Goal: Task Accomplishment & Management: Use online tool/utility

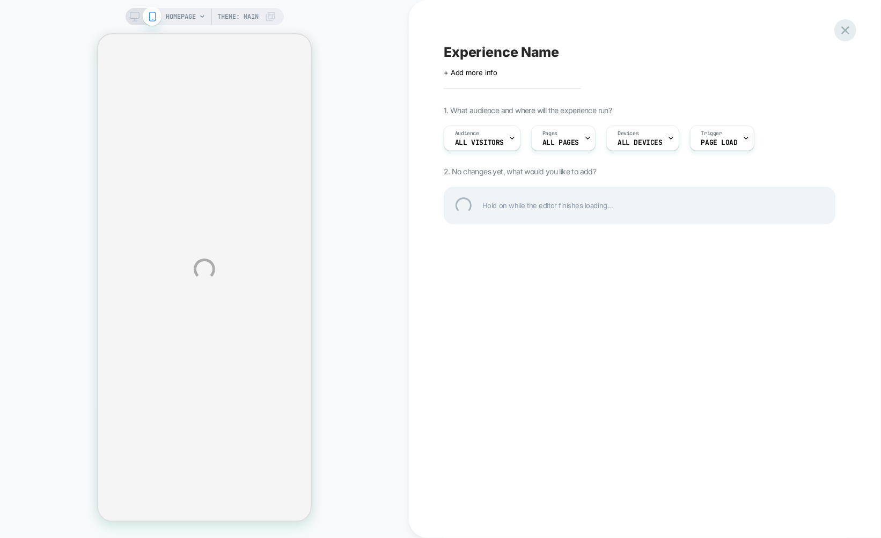
click at [853, 31] on div at bounding box center [845, 30] width 22 height 22
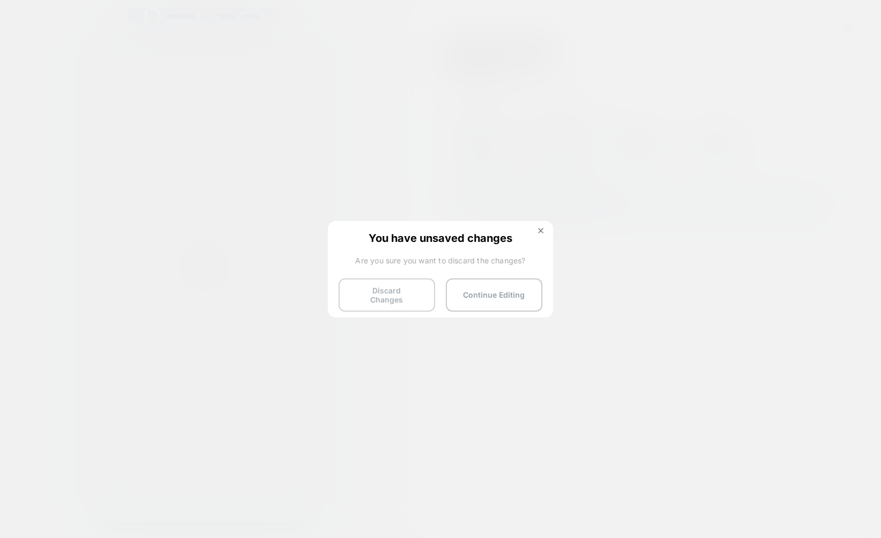
click at [397, 299] on button "Discard Changes" at bounding box center [386, 294] width 97 height 33
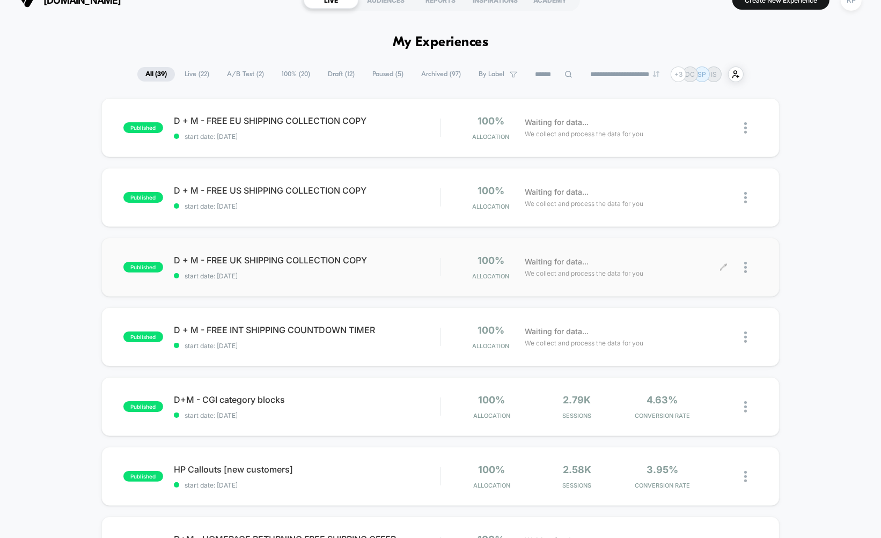
scroll to position [25, 0]
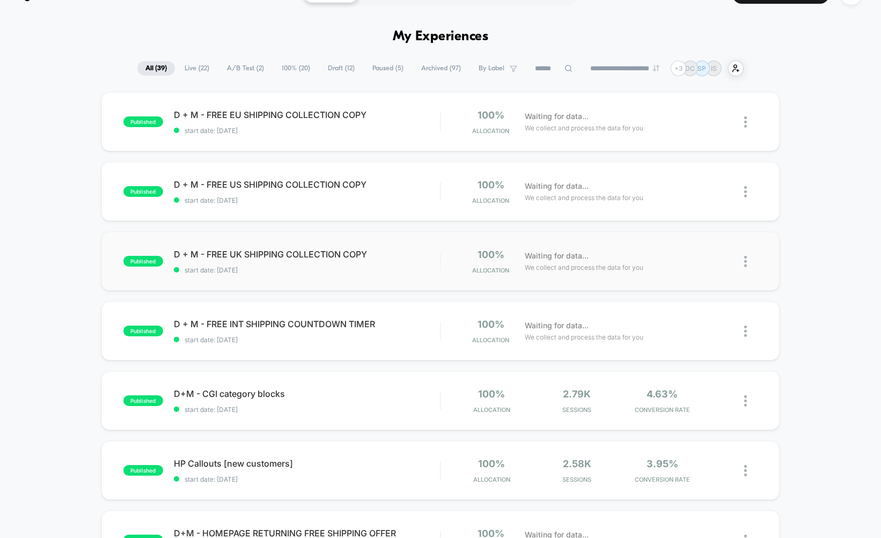
click at [745, 260] on img at bounding box center [745, 261] width 3 height 11
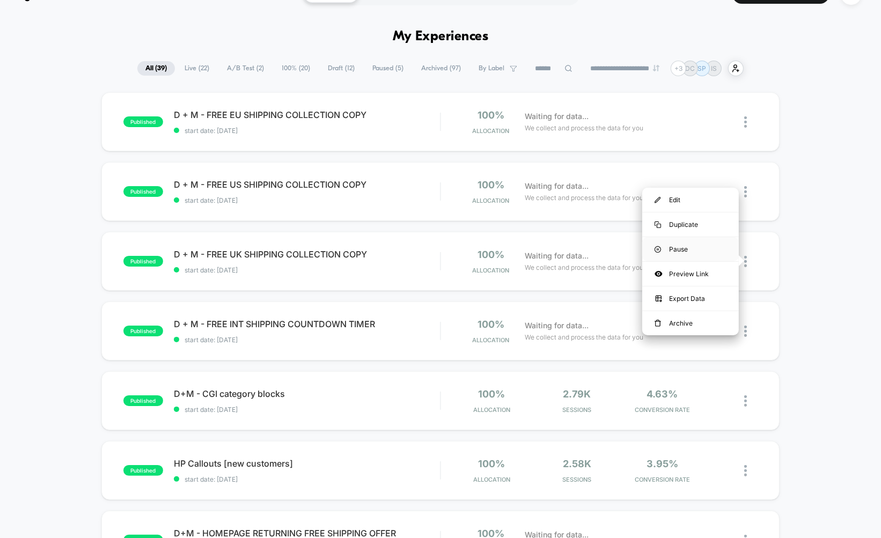
click at [674, 246] on div "Pause" at bounding box center [690, 249] width 97 height 24
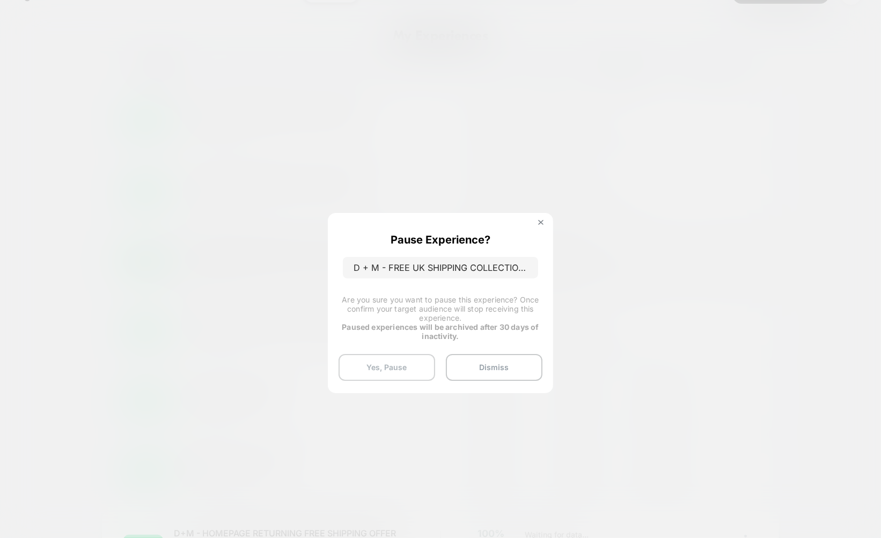
click at [389, 359] on button "Yes, Pause" at bounding box center [386, 367] width 97 height 27
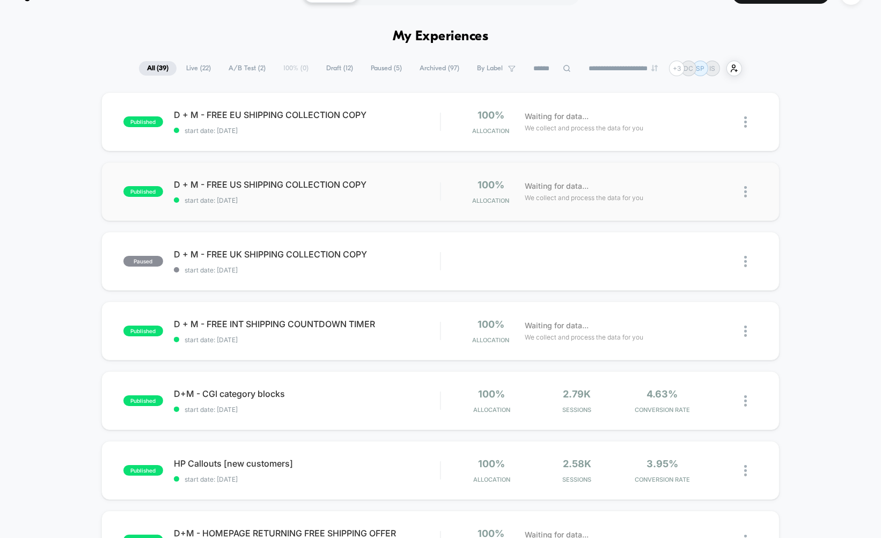
click at [744, 192] on img at bounding box center [745, 191] width 3 height 11
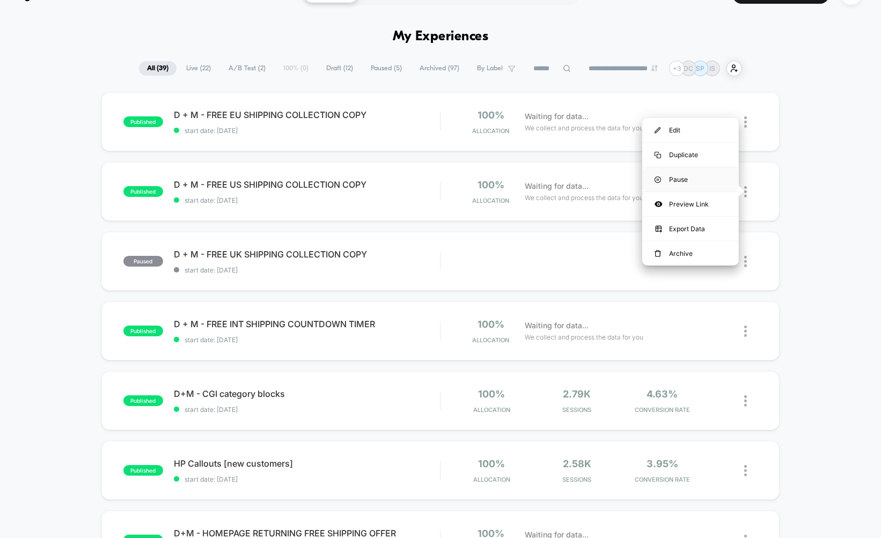
click at [682, 180] on div "Pause" at bounding box center [690, 179] width 97 height 24
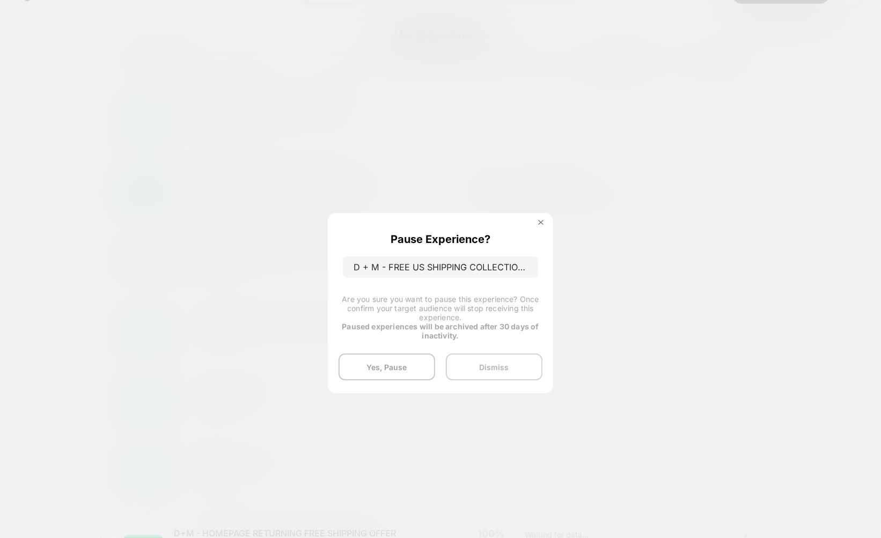
click at [497, 362] on button "Dismiss" at bounding box center [494, 366] width 97 height 27
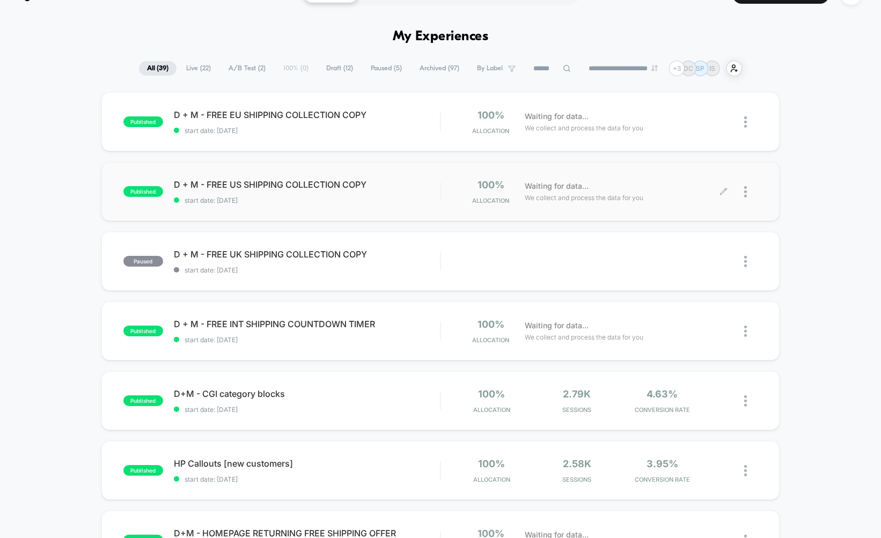
click at [747, 190] on div at bounding box center [750, 191] width 13 height 25
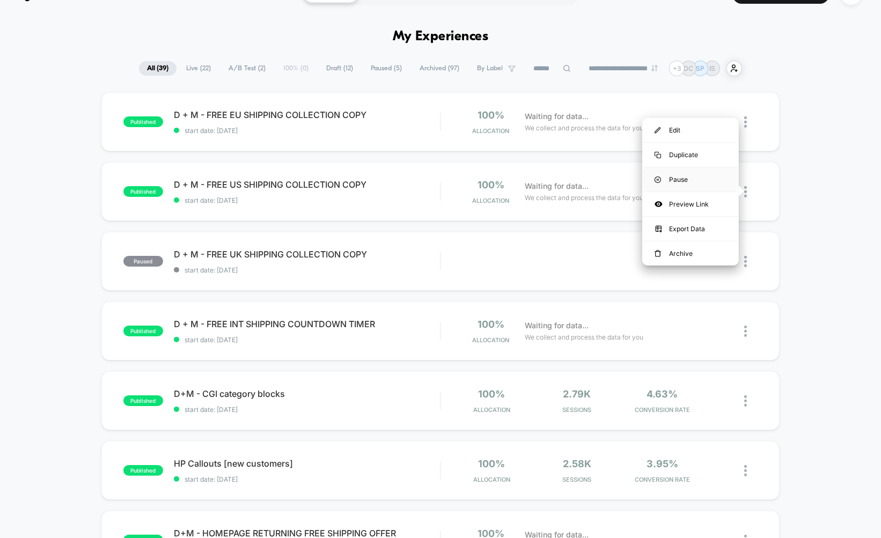
click at [679, 181] on div "Pause" at bounding box center [690, 179] width 97 height 24
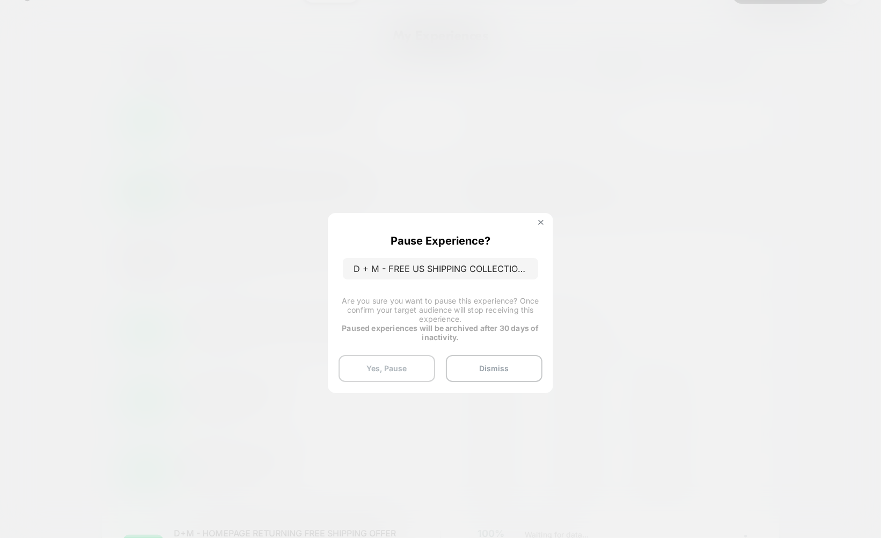
click at [388, 366] on button "Yes, Pause" at bounding box center [386, 368] width 97 height 27
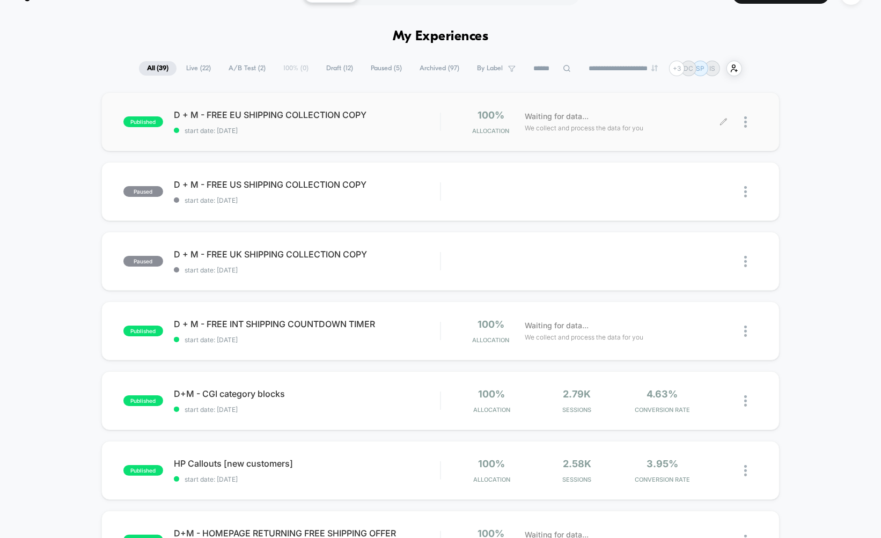
click at [744, 121] on img at bounding box center [745, 121] width 3 height 11
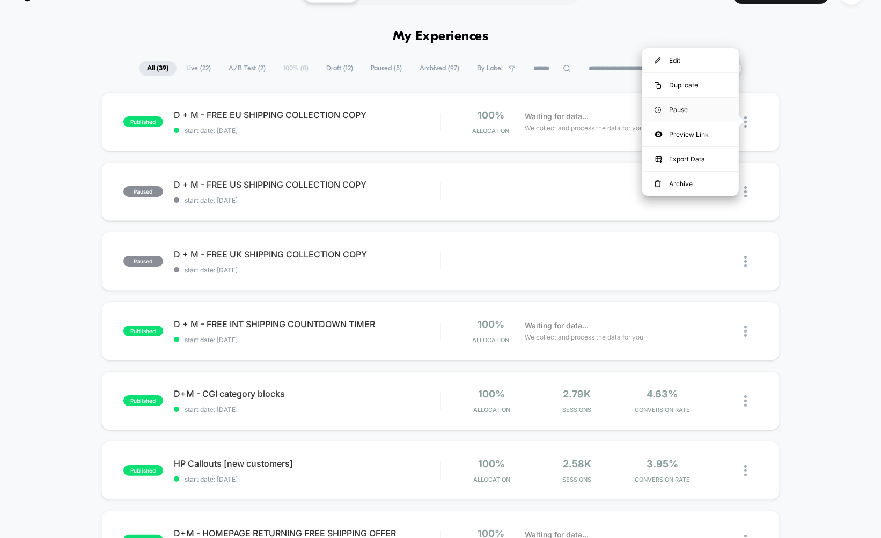
click at [680, 110] on div "Pause" at bounding box center [690, 110] width 97 height 24
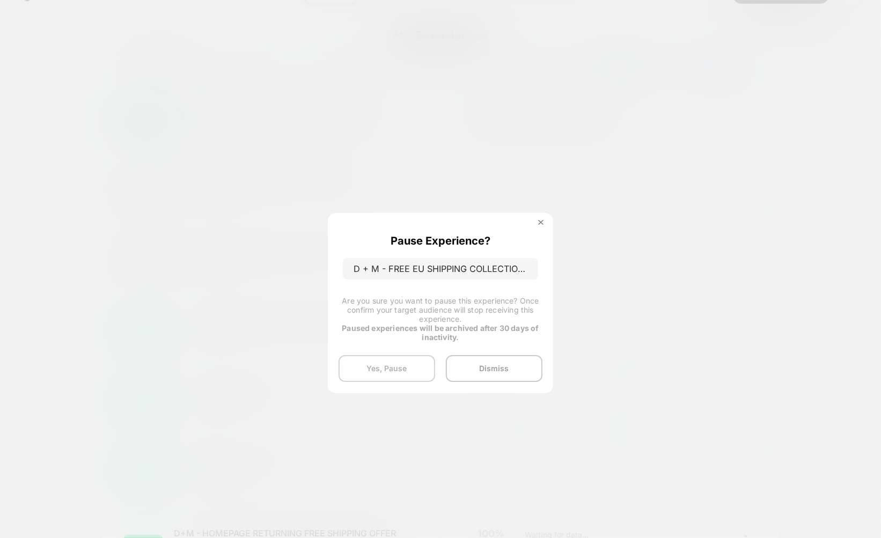
click at [390, 359] on button "Yes, Pause" at bounding box center [386, 368] width 97 height 27
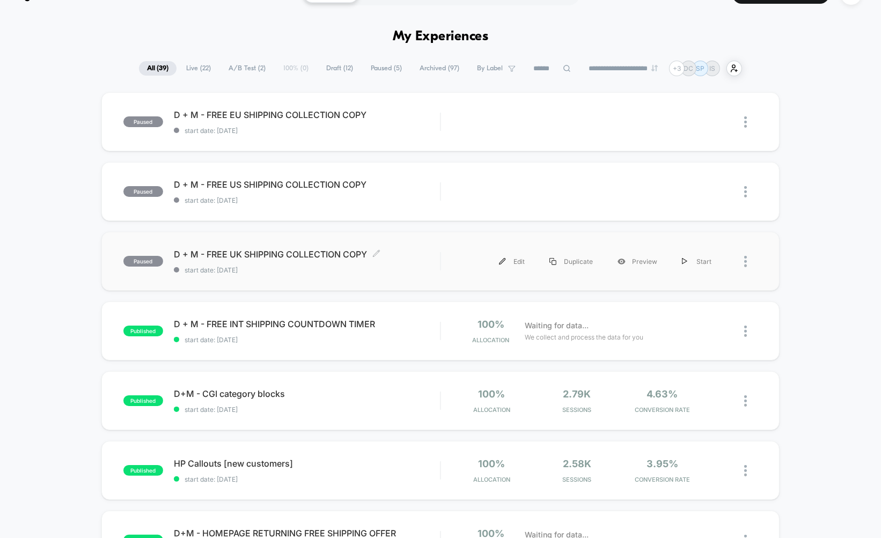
scroll to position [42, 0]
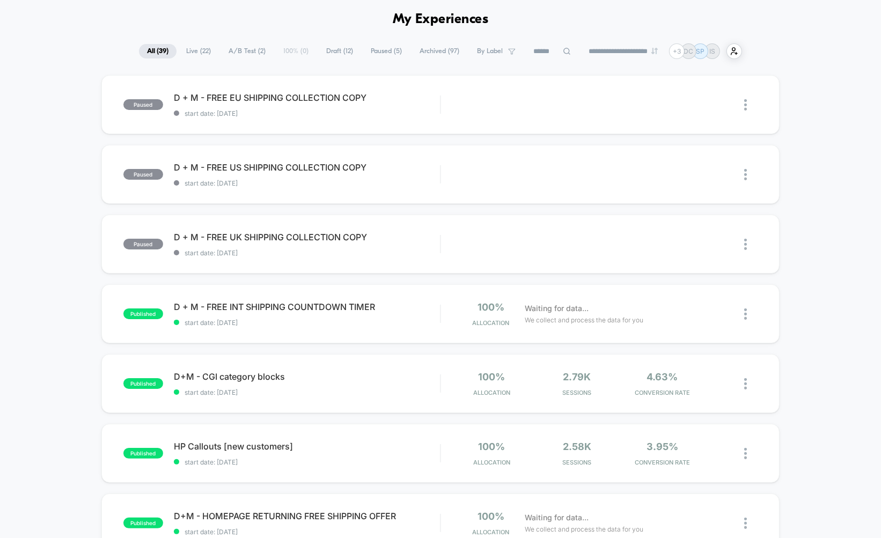
click at [554, 48] on input at bounding box center [552, 51] width 54 height 13
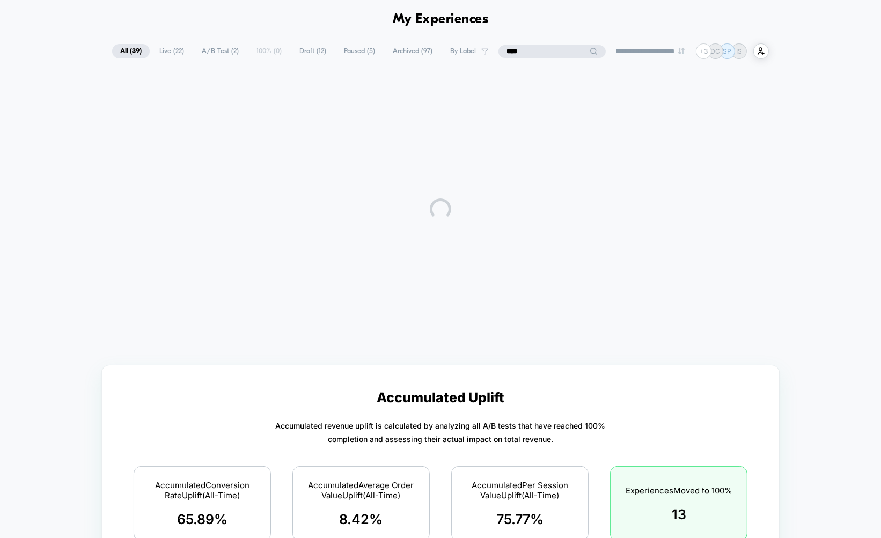
type input "****"
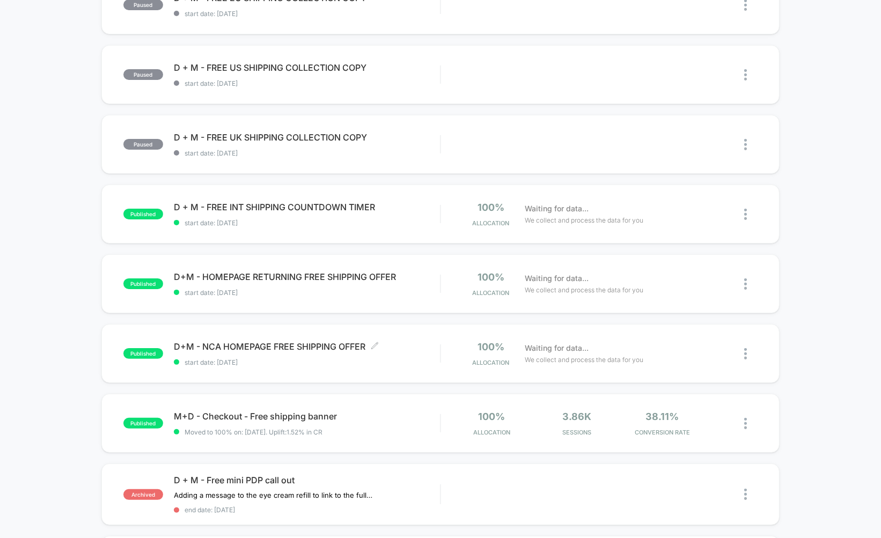
scroll to position [173, 0]
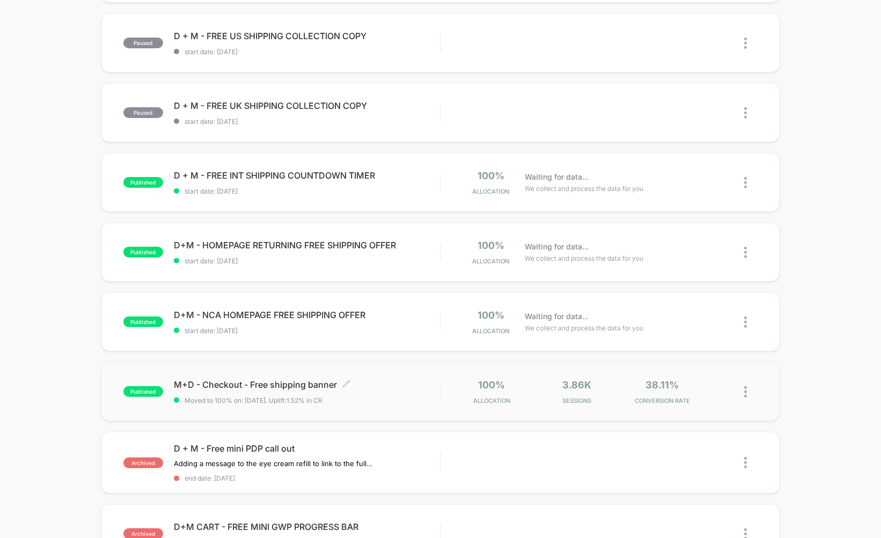
click at [304, 390] on div "M+D - Checkout - Free shipping banner Click to edit experience details Click to…" at bounding box center [307, 391] width 266 height 25
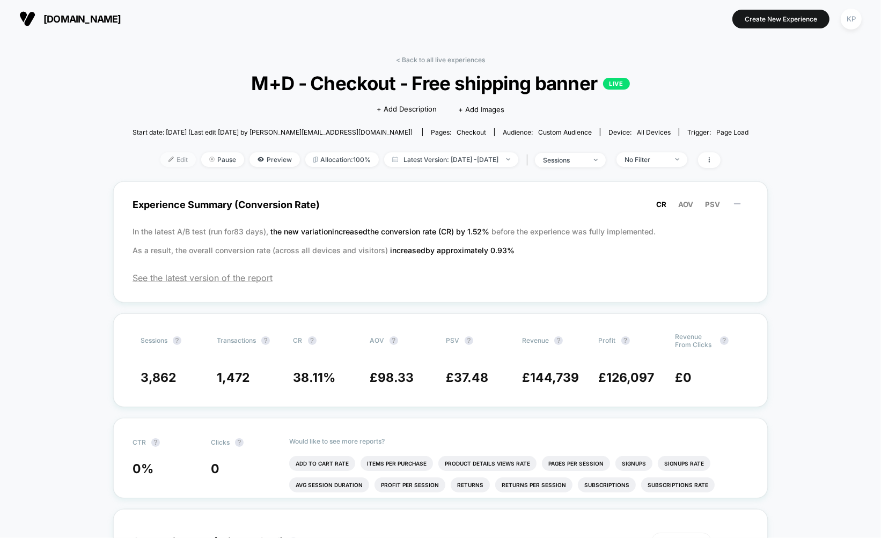
click at [160, 161] on span "Edit" at bounding box center [177, 159] width 35 height 14
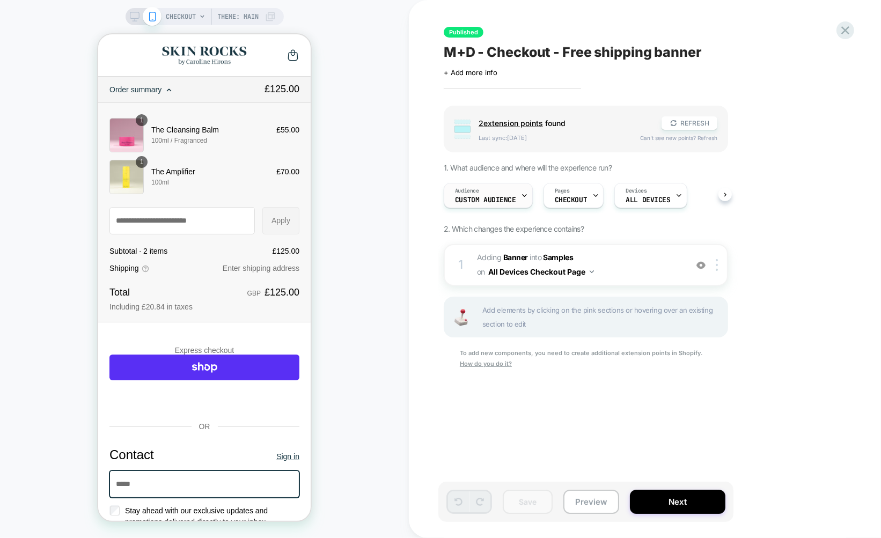
click at [518, 198] on div "Audience Custom Audience" at bounding box center [485, 195] width 83 height 24
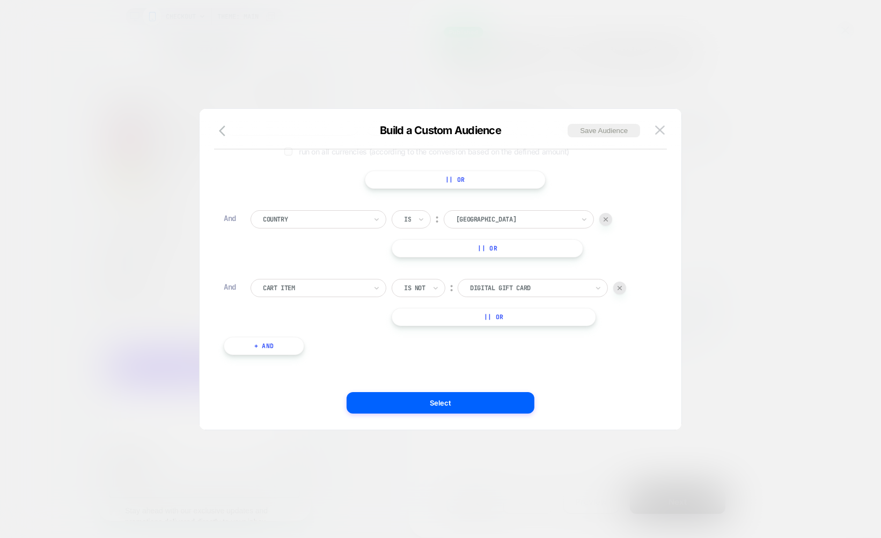
scroll to position [65, 0]
click at [290, 345] on button "+ And" at bounding box center [264, 345] width 80 height 18
click at [309, 354] on div at bounding box center [315, 356] width 104 height 10
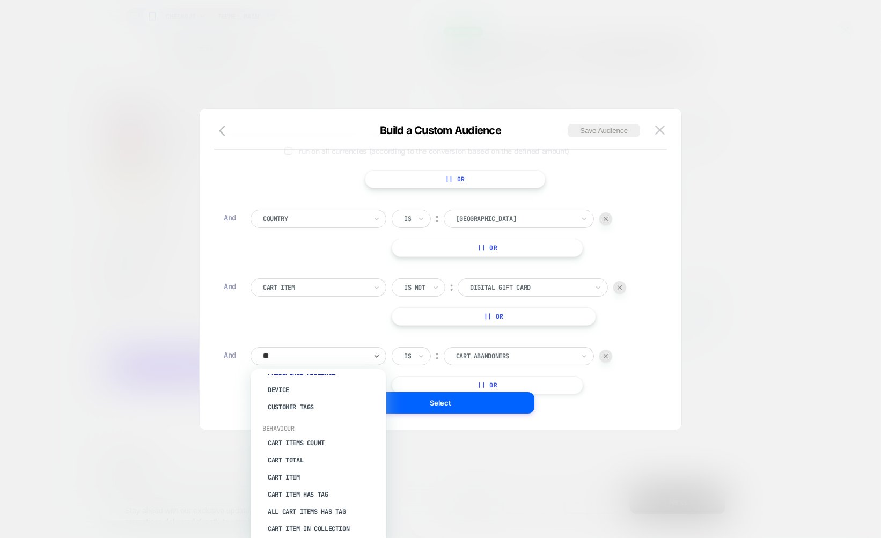
scroll to position [0, 0]
type input "***"
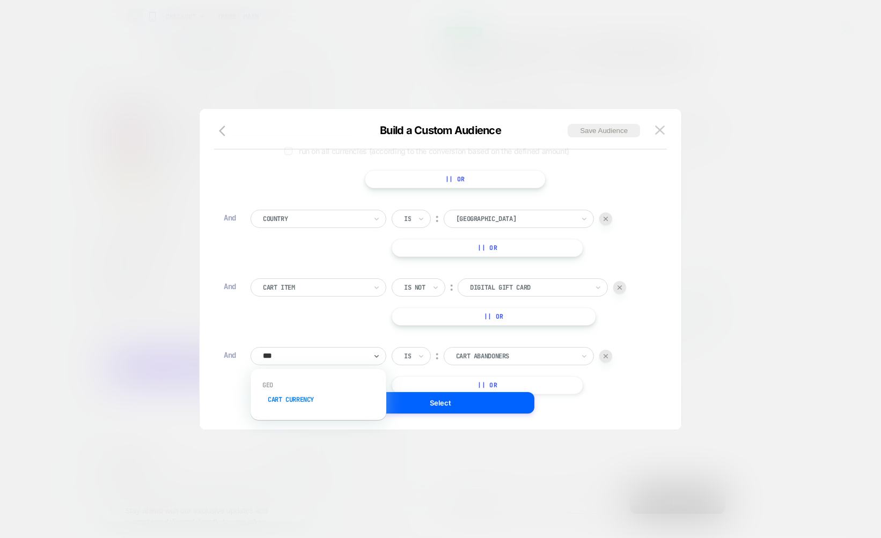
click at [281, 398] on div "Cart Currency" at bounding box center [323, 399] width 125 height 17
click at [470, 356] on div "USD" at bounding box center [465, 356] width 43 height 18
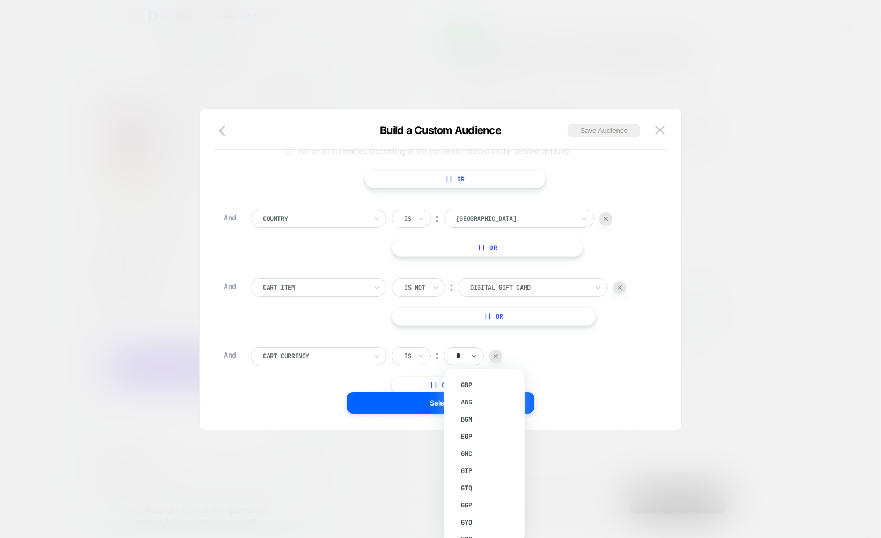
type input "**"
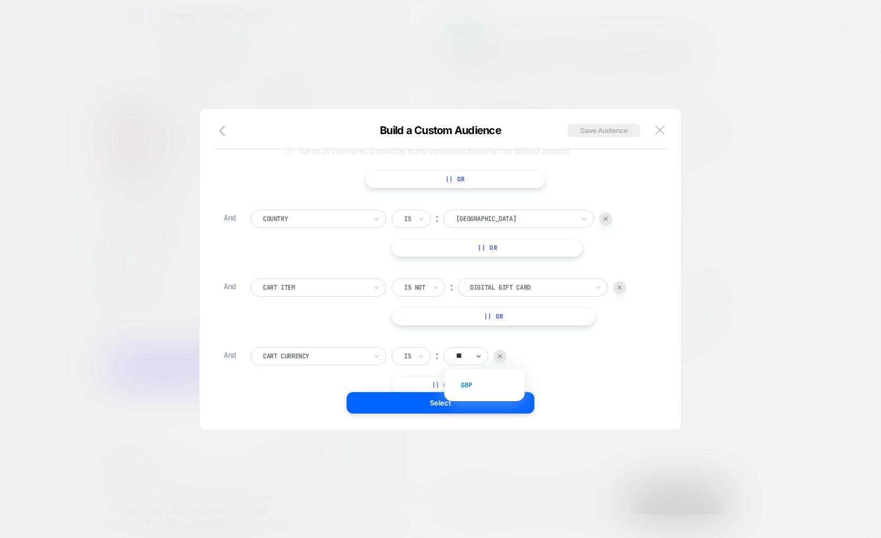
click at [475, 383] on div "GBP" at bounding box center [490, 385] width 70 height 17
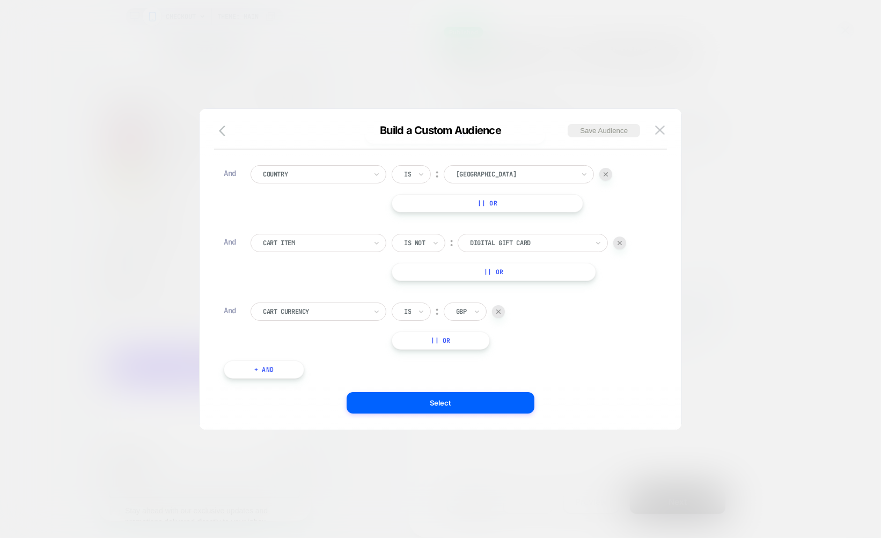
scroll to position [113, 0]
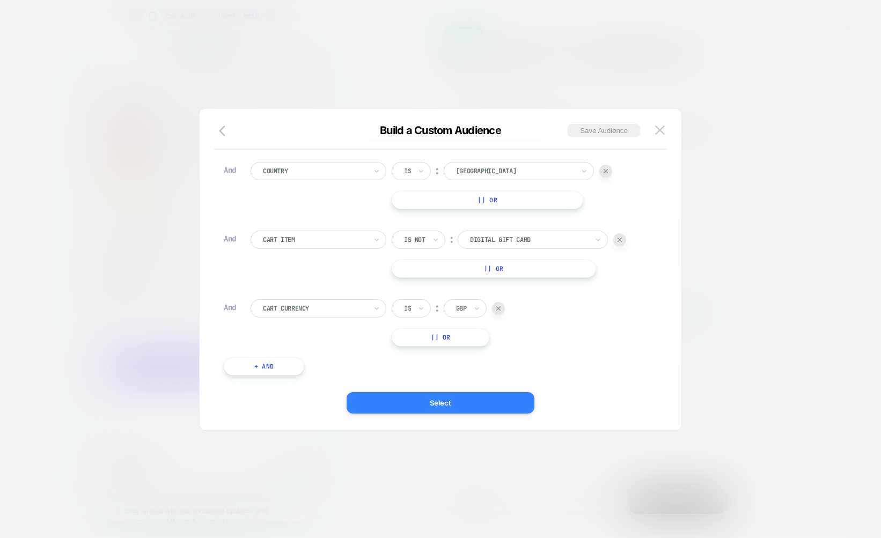
click at [425, 403] on button "Select" at bounding box center [441, 402] width 188 height 21
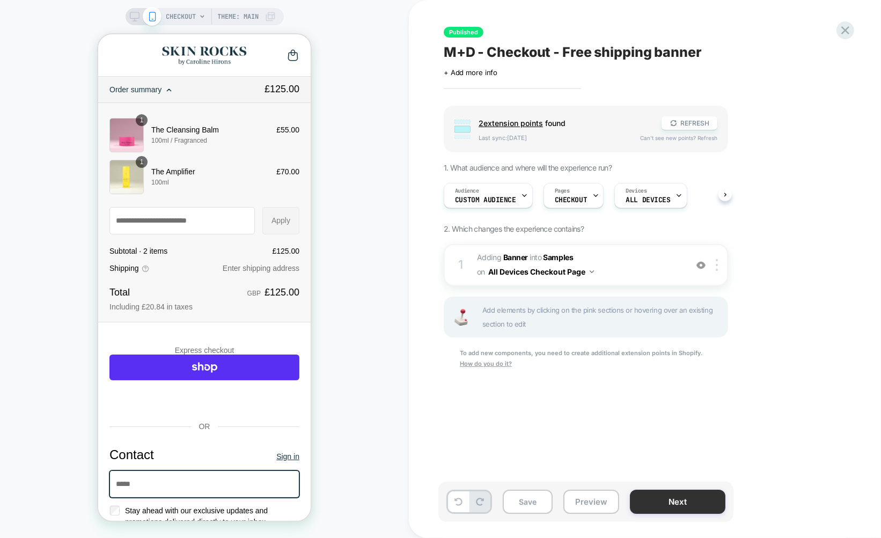
click at [695, 502] on button "Next" at bounding box center [677, 502] width 95 height 24
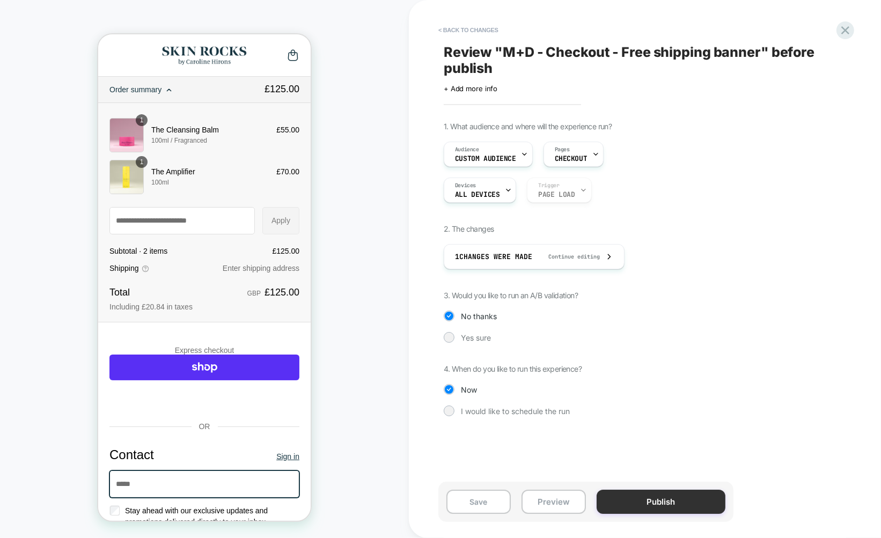
click at [658, 506] on button "Publish" at bounding box center [660, 502] width 129 height 24
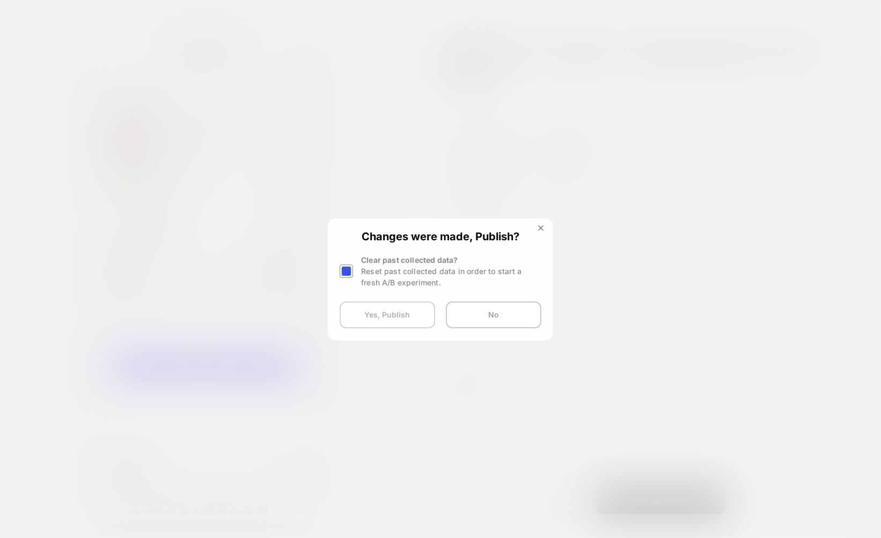
click at [364, 320] on button "Yes, Publish" at bounding box center [387, 314] width 95 height 27
